Goal: Information Seeking & Learning: Learn about a topic

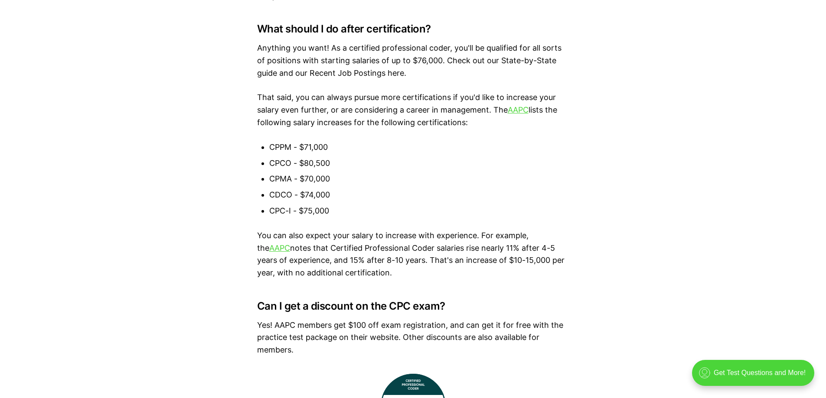
scroll to position [4608, 0]
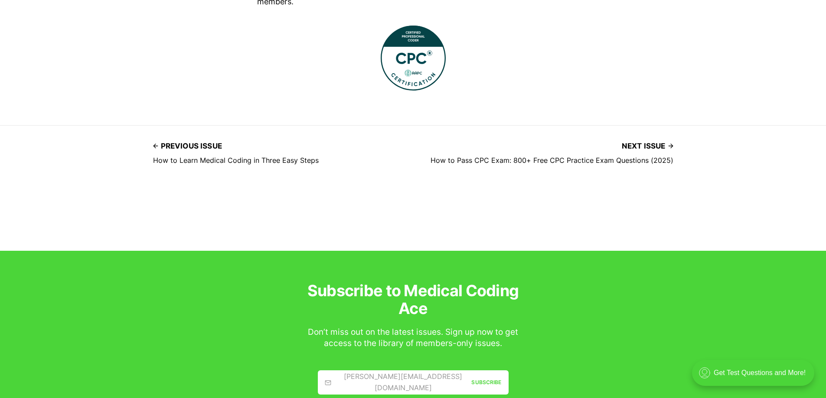
click at [425, 74] on img at bounding box center [413, 58] width 65 height 65
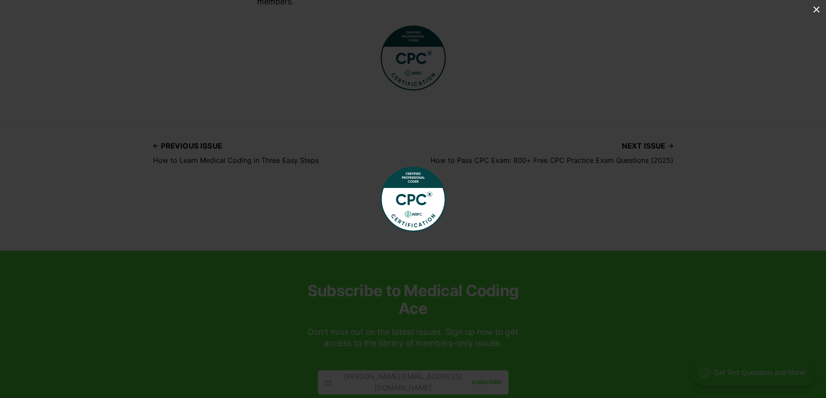
click at [407, 203] on img at bounding box center [413, 199] width 65 height 65
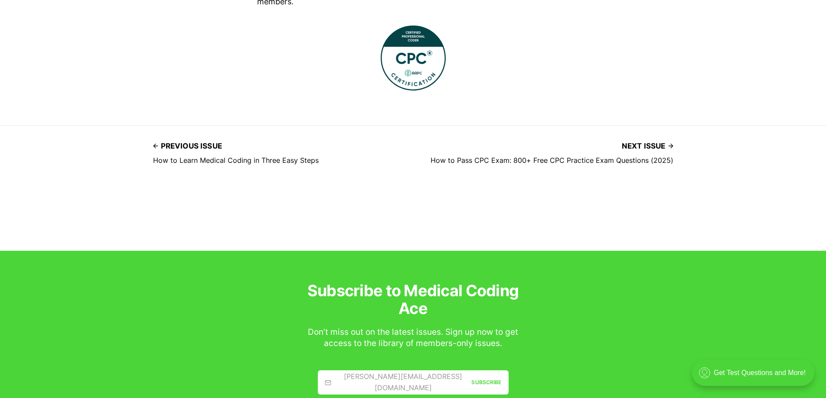
click at [437, 62] on img at bounding box center [413, 58] width 65 height 65
click at [408, 72] on img at bounding box center [413, 58] width 65 height 65
click at [402, 72] on img at bounding box center [413, 58] width 65 height 65
click at [404, 70] on img at bounding box center [413, 70] width 65 height 65
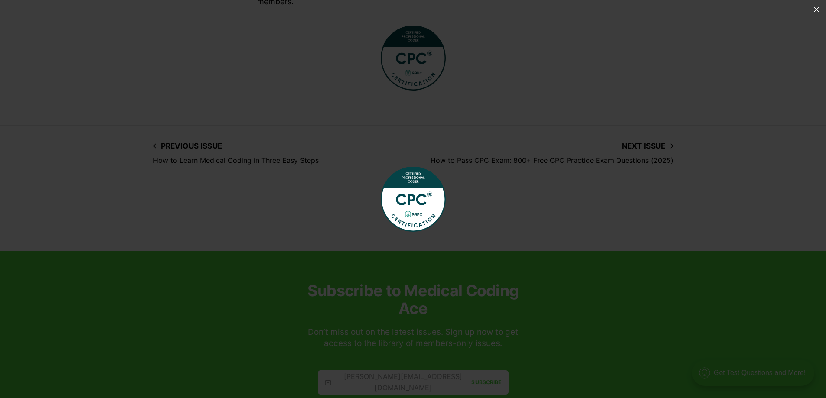
click at [417, 191] on img at bounding box center [413, 199] width 65 height 65
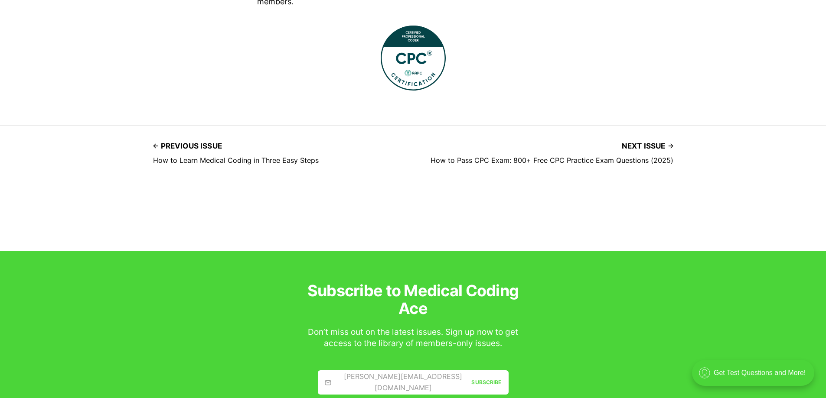
drag, startPoint x: 416, startPoint y: 191, endPoint x: 425, endPoint y: 72, distance: 119.6
click at [425, 72] on img at bounding box center [413, 58] width 65 height 65
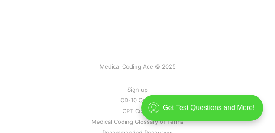
scroll to position [4669, 0]
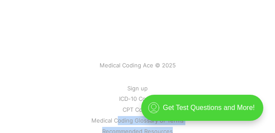
drag, startPoint x: 169, startPoint y: 62, endPoint x: 135, endPoint y: 81, distance: 39.0
click at [120, 85] on nav "Sign up ICD-10 Codes CPT Codes Medical Coding Glossary of Terms Recommended Res…" at bounding box center [138, 110] width 258 height 52
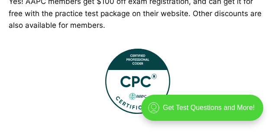
scroll to position [4220, 0]
